Goal: Navigation & Orientation: Find specific page/section

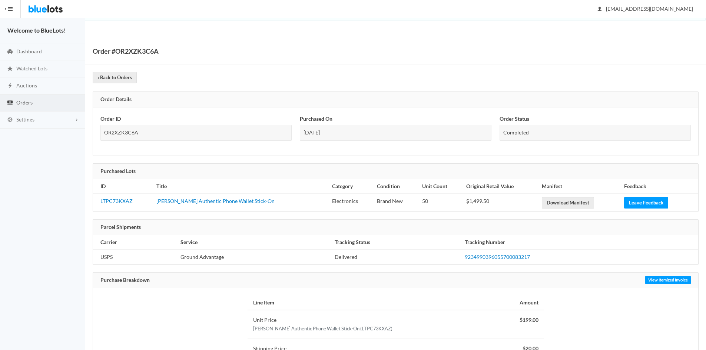
click at [44, 10] on img at bounding box center [45, 9] width 35 height 18
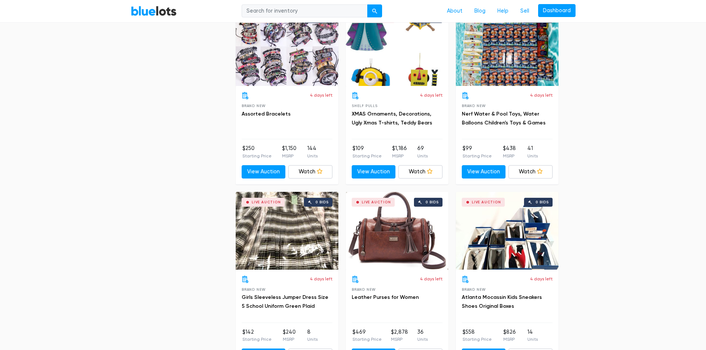
scroll to position [3113, 0]
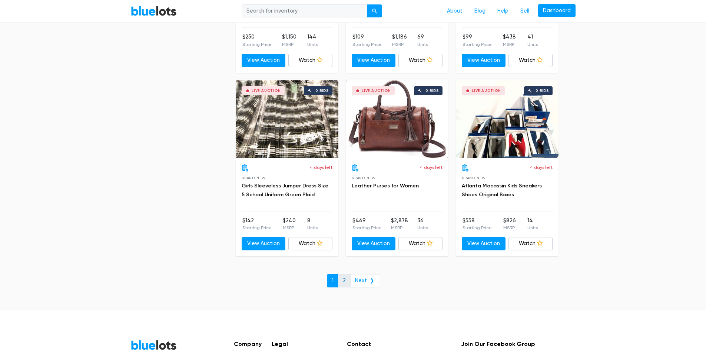
click at [344, 283] on link "2" at bounding box center [344, 280] width 13 height 13
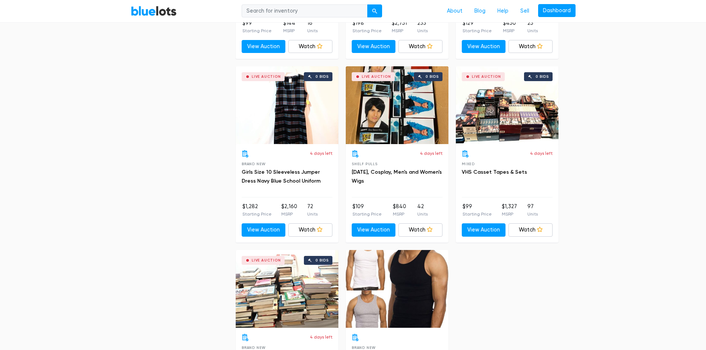
scroll to position [2409, 0]
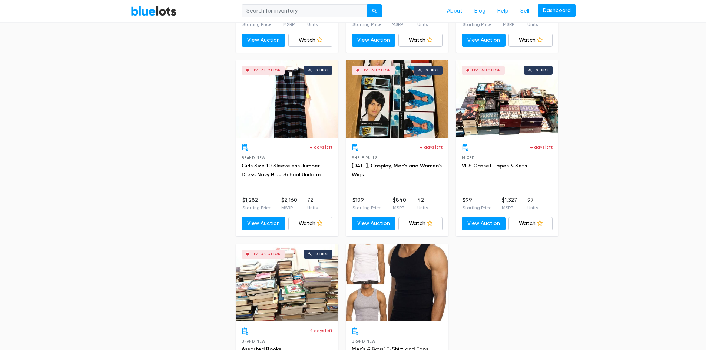
click at [144, 12] on link "BlueLots" at bounding box center [154, 11] width 46 height 11
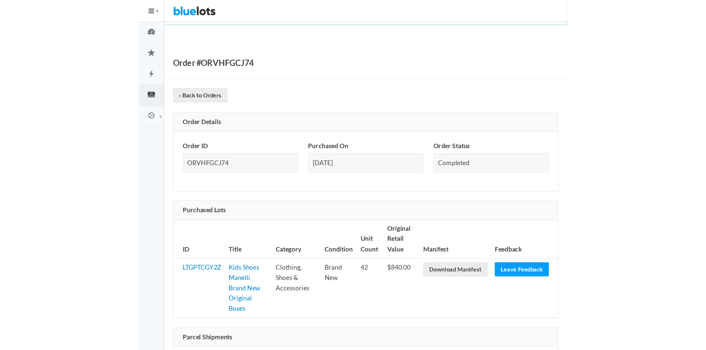
scroll to position [80, 0]
